Goal: Find specific page/section: Find specific page/section

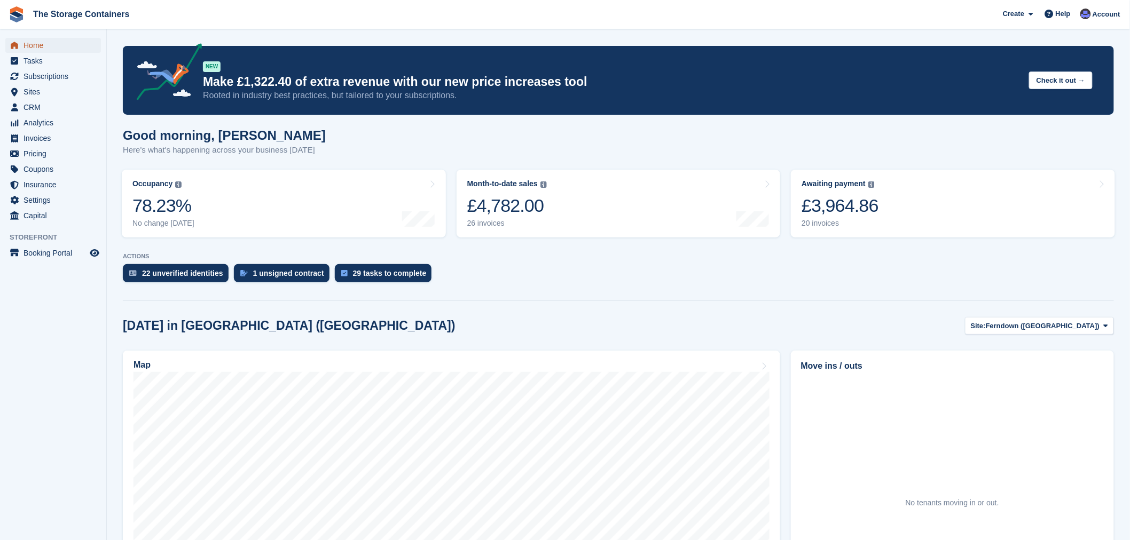
click at [70, 39] on span "Home" at bounding box center [55, 45] width 64 height 15
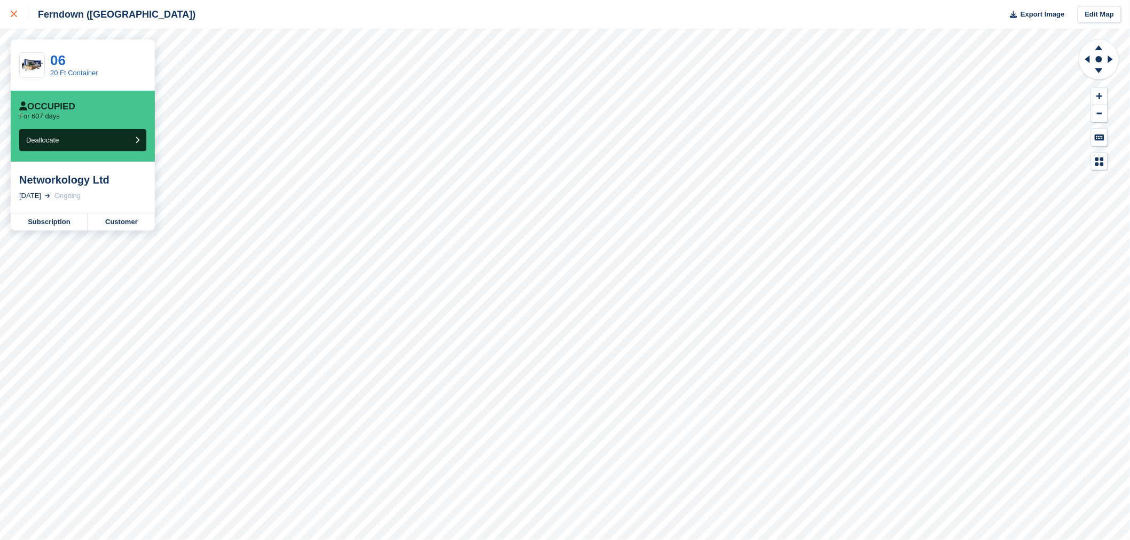
click at [11, 13] on icon at bounding box center [14, 14] width 6 height 6
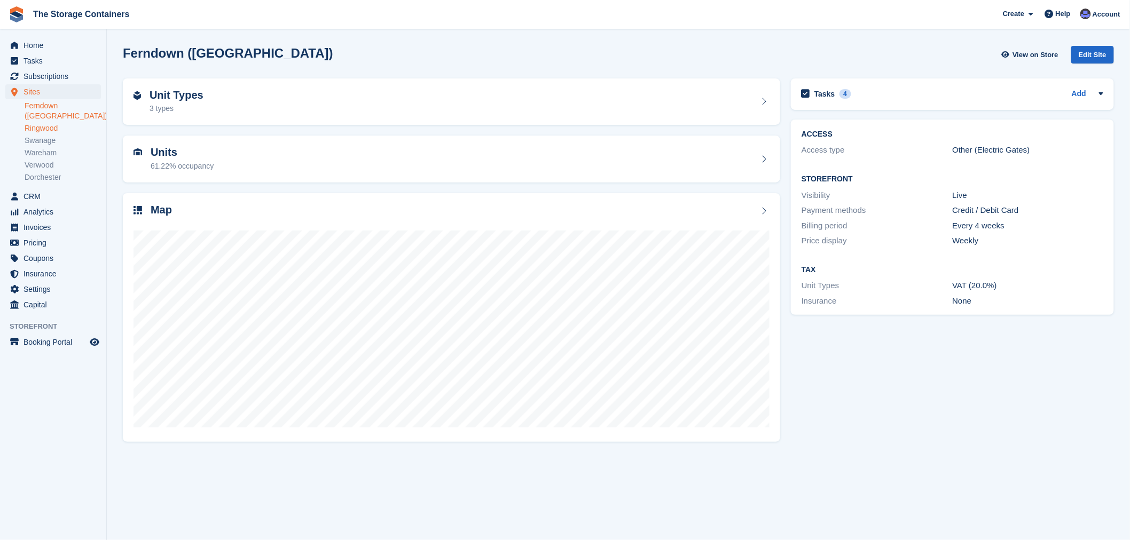
click at [57, 123] on link "Ringwood" at bounding box center [63, 128] width 76 height 10
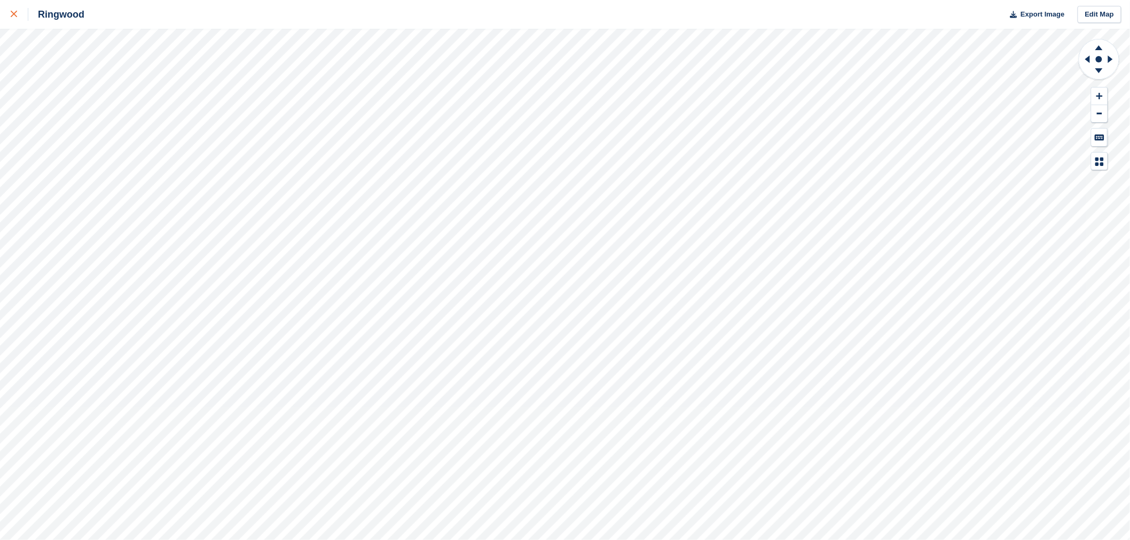
click at [9, 10] on link at bounding box center [14, 14] width 28 height 29
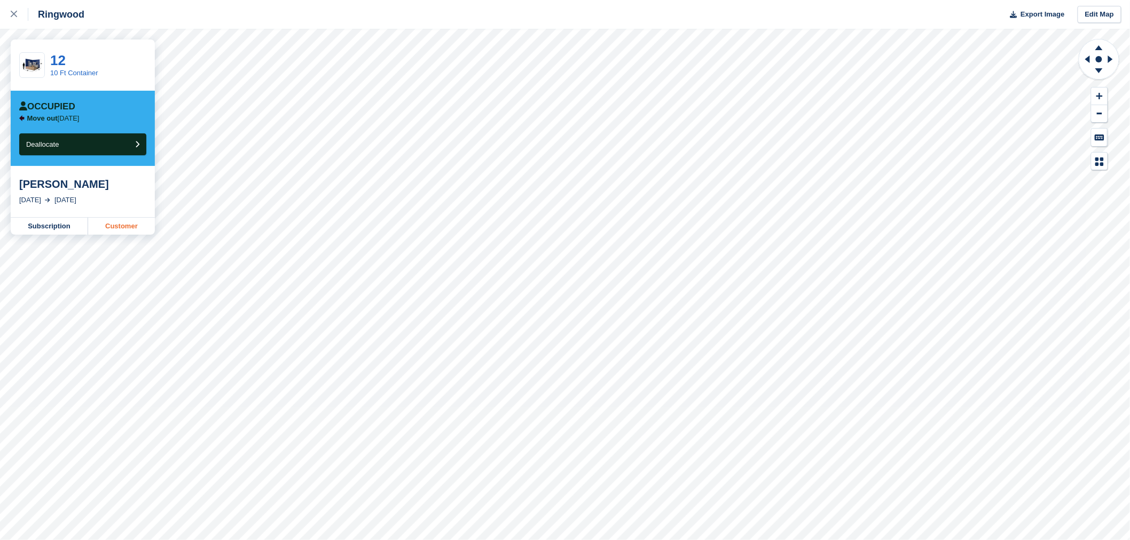
click at [123, 231] on link "Customer" at bounding box center [121, 226] width 67 height 17
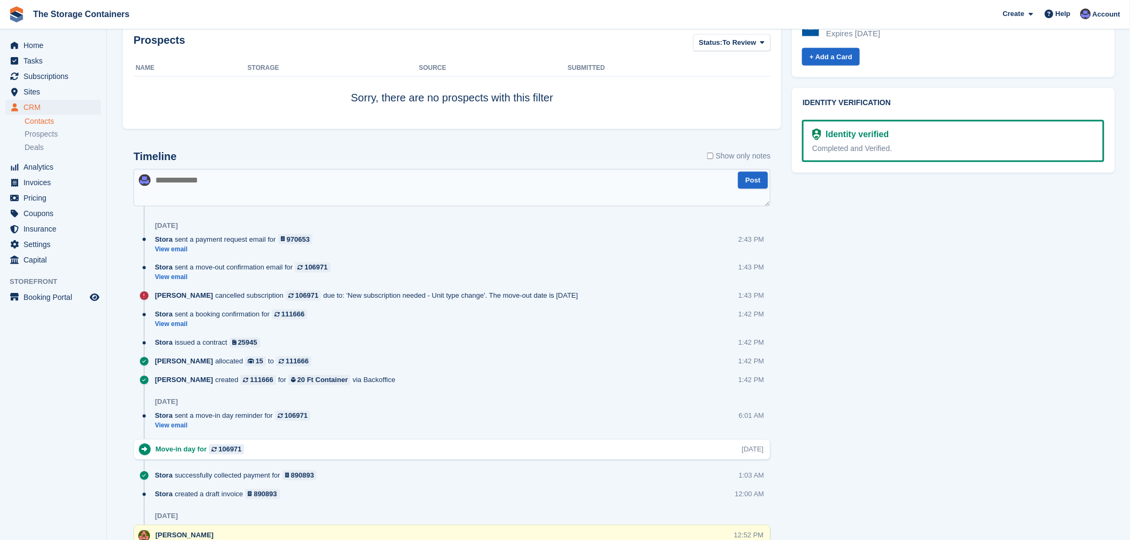
scroll to position [652, 0]
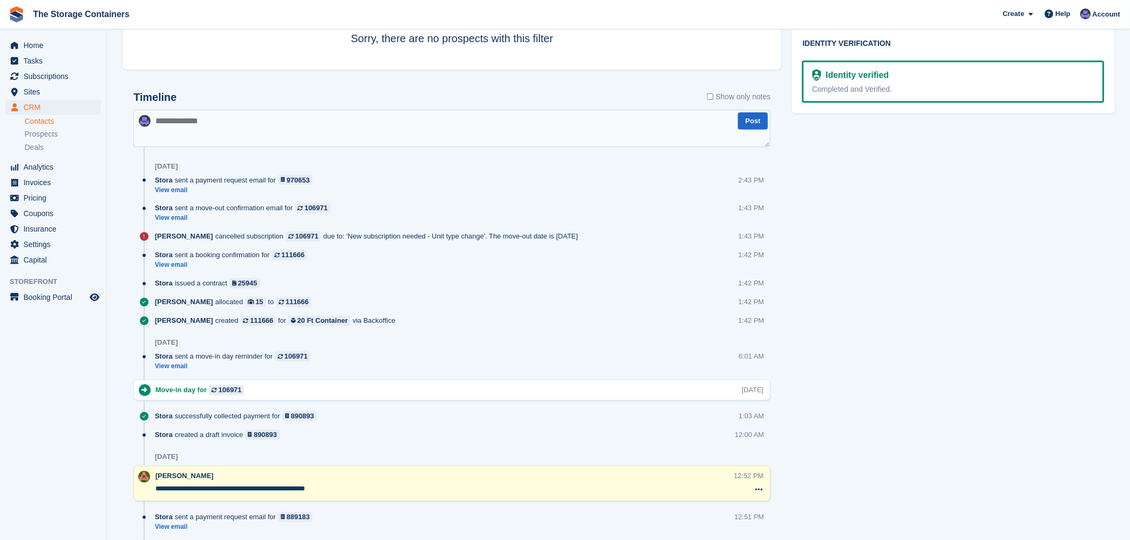
click at [839, 308] on div "Tasks 0 Add No tasks related to Jessica Harding Contact Details Email jessicaah…" at bounding box center [953, 460] width 334 height 1903
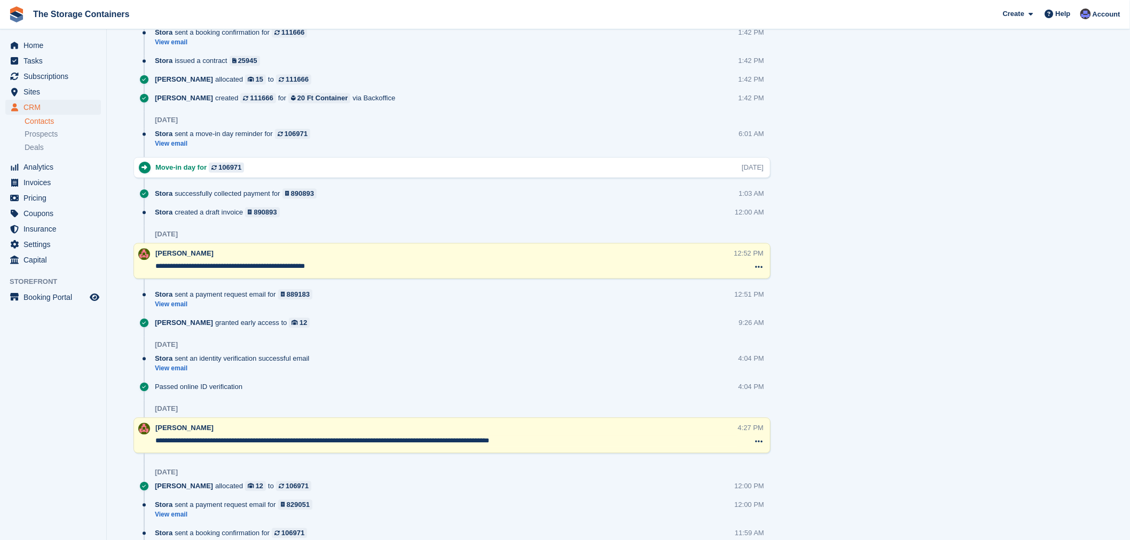
scroll to position [889, 0]
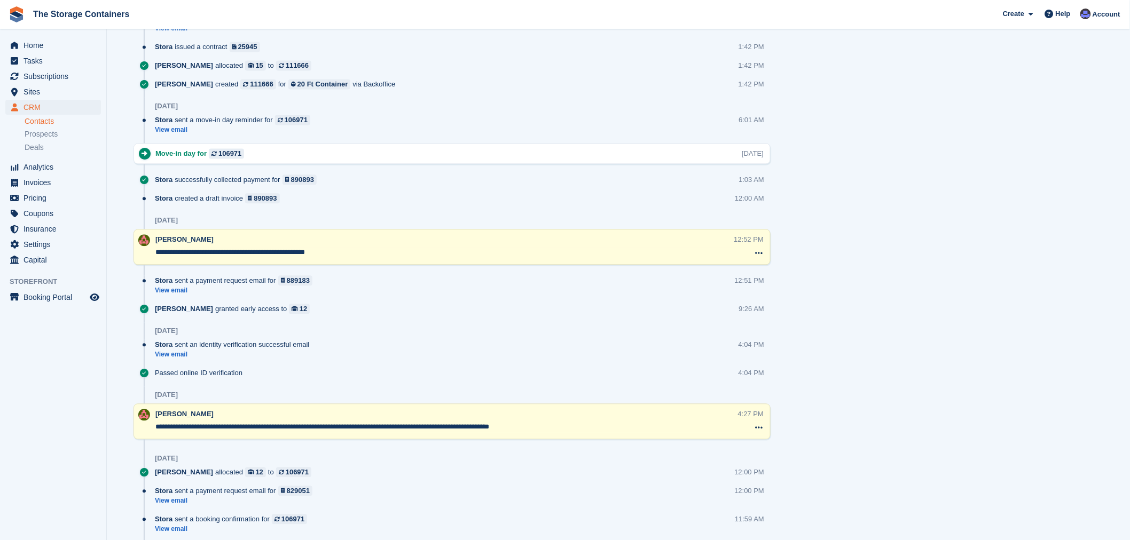
click at [900, 306] on div "Tasks 0 Add No tasks related to Jessica Harding Contact Details Email jessicaah…" at bounding box center [953, 223] width 334 height 1903
click at [854, 309] on div "Tasks 0 Add No tasks related to Jessica Harding Contact Details Email jessicaah…" at bounding box center [953, 223] width 334 height 1903
click at [925, 331] on div "Tasks 0 Add No tasks related to Jessica Harding Contact Details Email jessicaah…" at bounding box center [953, 223] width 334 height 1903
click at [889, 318] on div "Tasks 0 Add No tasks related to Jessica Harding Contact Details Email jessicaah…" at bounding box center [953, 223] width 334 height 1903
click at [946, 123] on div "Tasks 0 Add No tasks related to Jessica Harding Contact Details Email jessicaah…" at bounding box center [953, 223] width 334 height 1903
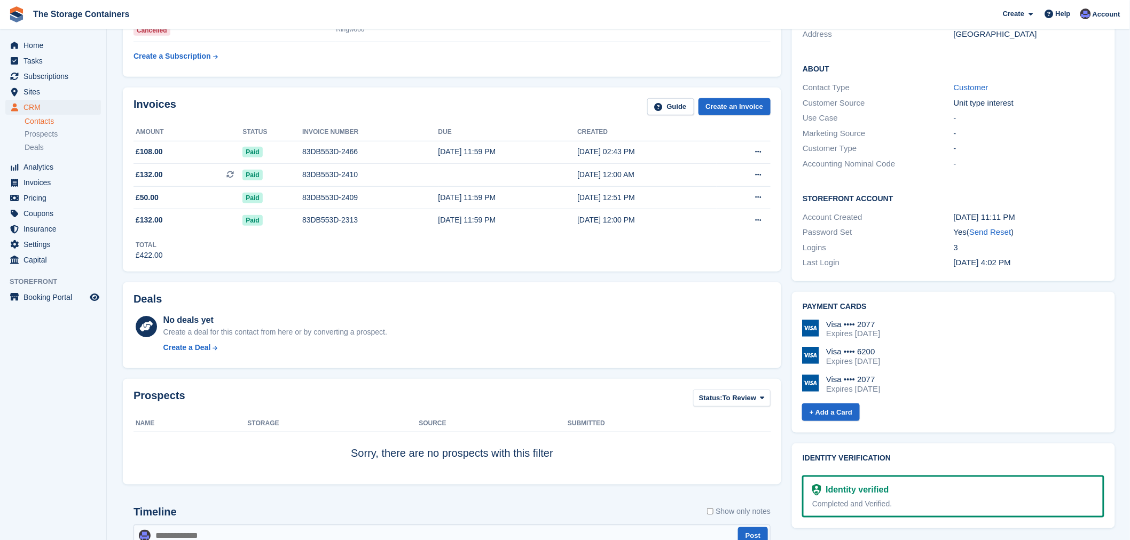
scroll to position [237, 0]
click at [547, 297] on div "Deals" at bounding box center [451, 302] width 637 height 17
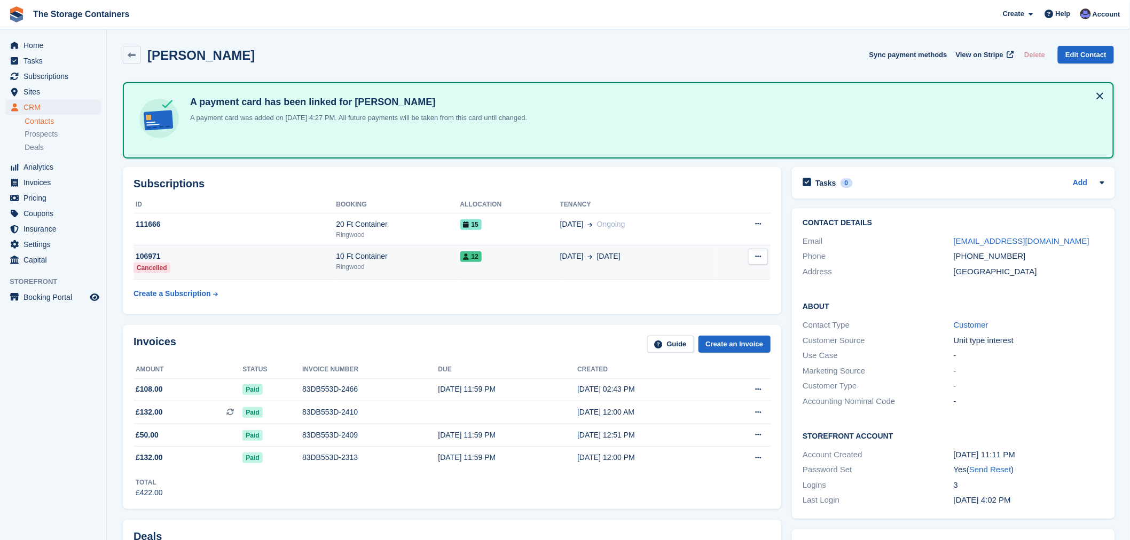
scroll to position [0, 0]
click at [568, 56] on div "Jessica Harding Sync payment methods View on Stripe Delete Edit Contact" at bounding box center [618, 55] width 991 height 18
click at [49, 41] on span "Home" at bounding box center [55, 45] width 64 height 15
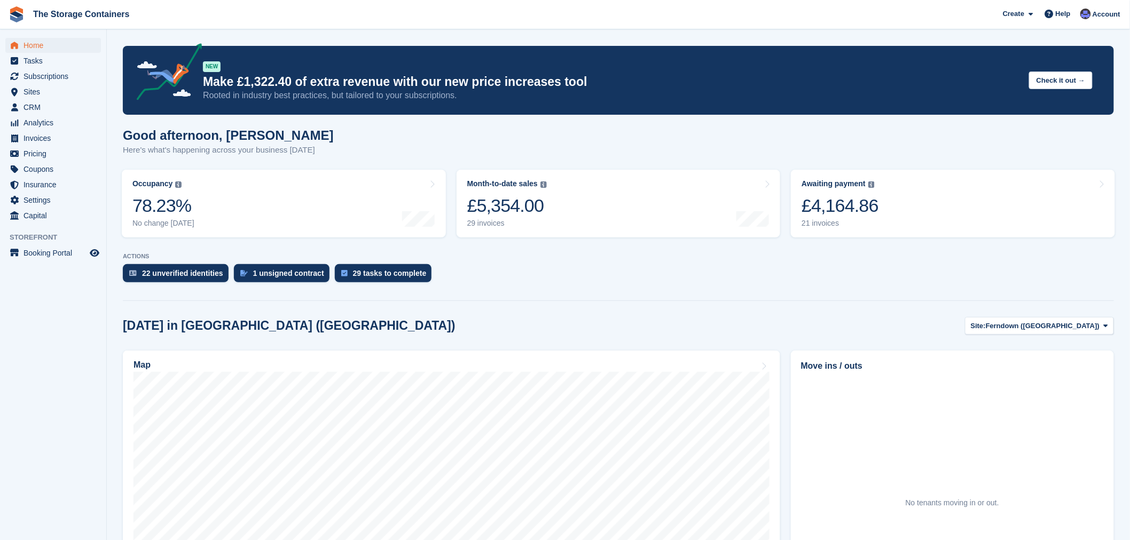
click at [572, 274] on div "22 unverified identities 1 unsigned contract 29 tasks to complete" at bounding box center [618, 275] width 991 height 23
click at [515, 269] on div "22 unverified identities 1 unsigned contract 29 tasks to complete" at bounding box center [618, 275] width 991 height 23
